Goal: Task Accomplishment & Management: Manage account settings

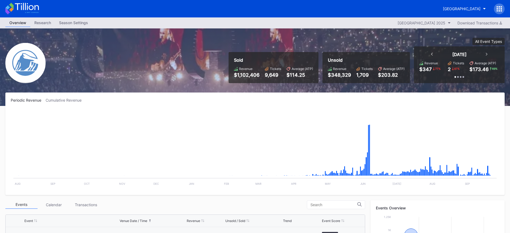
scroll to position [802, 0]
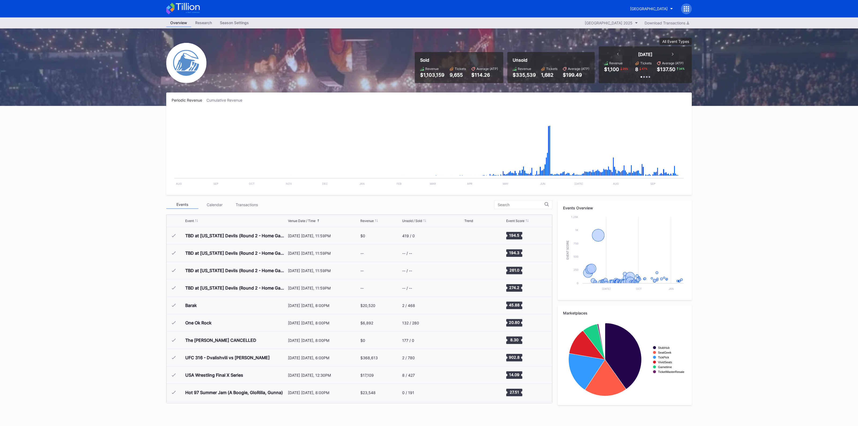
scroll to position [802, 0]
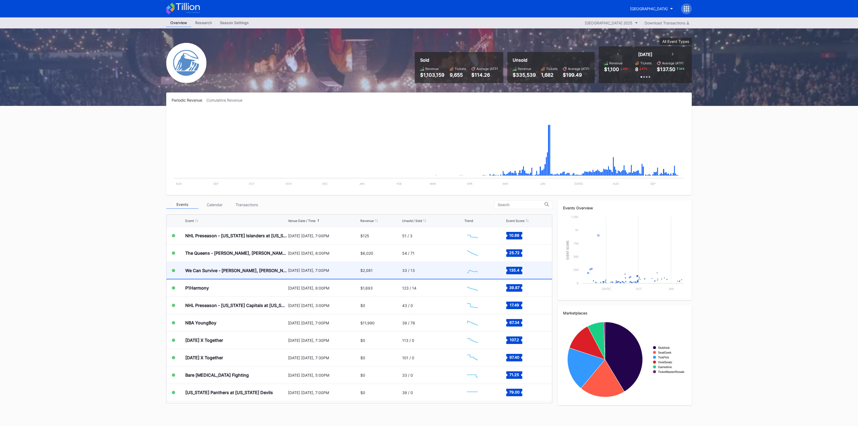
click at [233, 266] on div "We Can Survive - [PERSON_NAME], [PERSON_NAME], [PERSON_NAME], Goo Goo Dolls" at bounding box center [235, 270] width 101 height 17
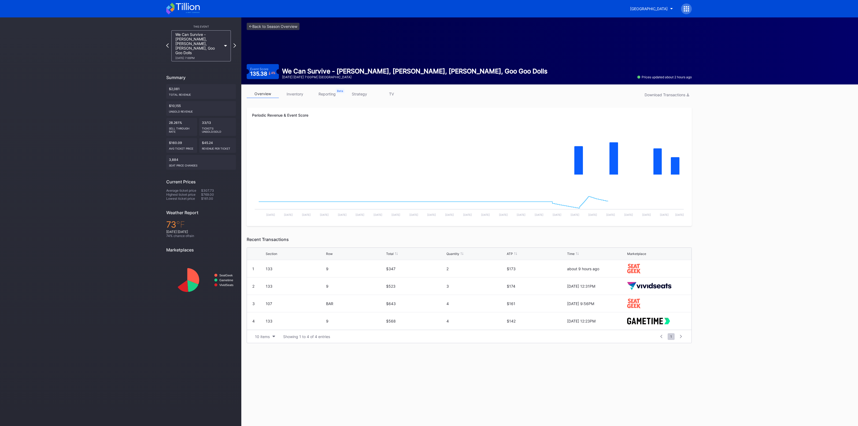
drag, startPoint x: 300, startPoint y: 92, endPoint x: 300, endPoint y: 96, distance: 4.1
click at [300, 92] on link "inventory" at bounding box center [295, 94] width 32 height 8
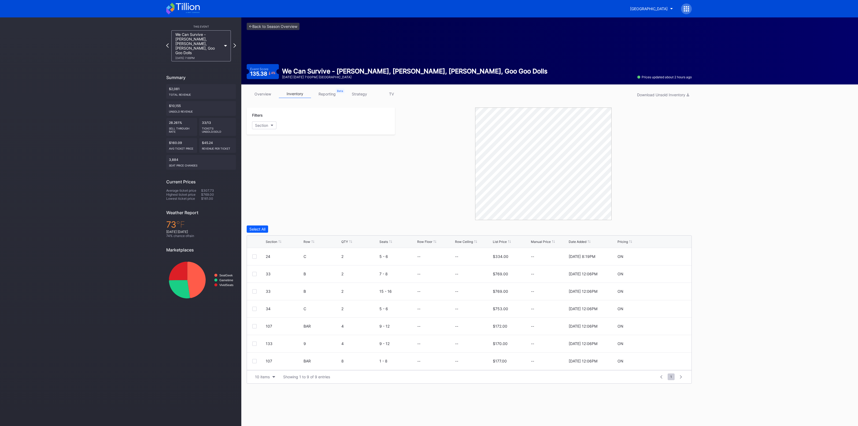
click at [271, 245] on div "Section Row QTY Seats Row Floor Row Ceiling List Price Manual Price Date Added …" at bounding box center [469, 242] width 445 height 12
click at [272, 242] on div "Section" at bounding box center [272, 242] width 12 height 4
click at [253, 274] on div at bounding box center [254, 274] width 4 height 4
click at [685, 227] on div "Delete 1 Row" at bounding box center [679, 229] width 22 height 5
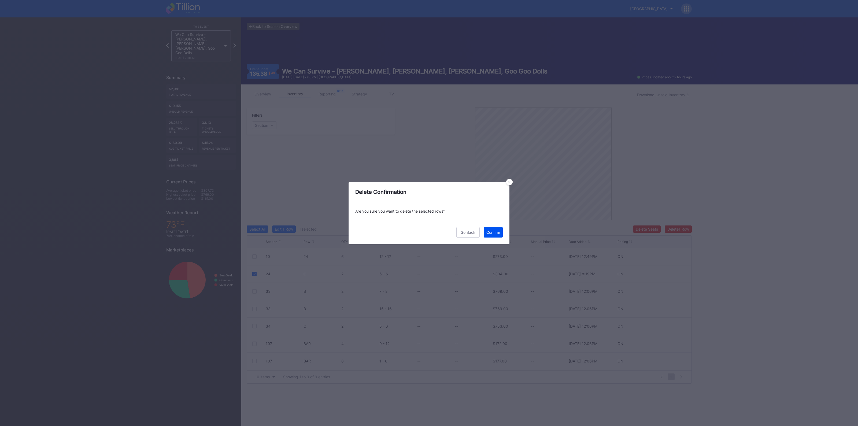
click at [498, 234] on div "Confirm" at bounding box center [494, 232] width 14 height 5
